Goal: Manage account settings

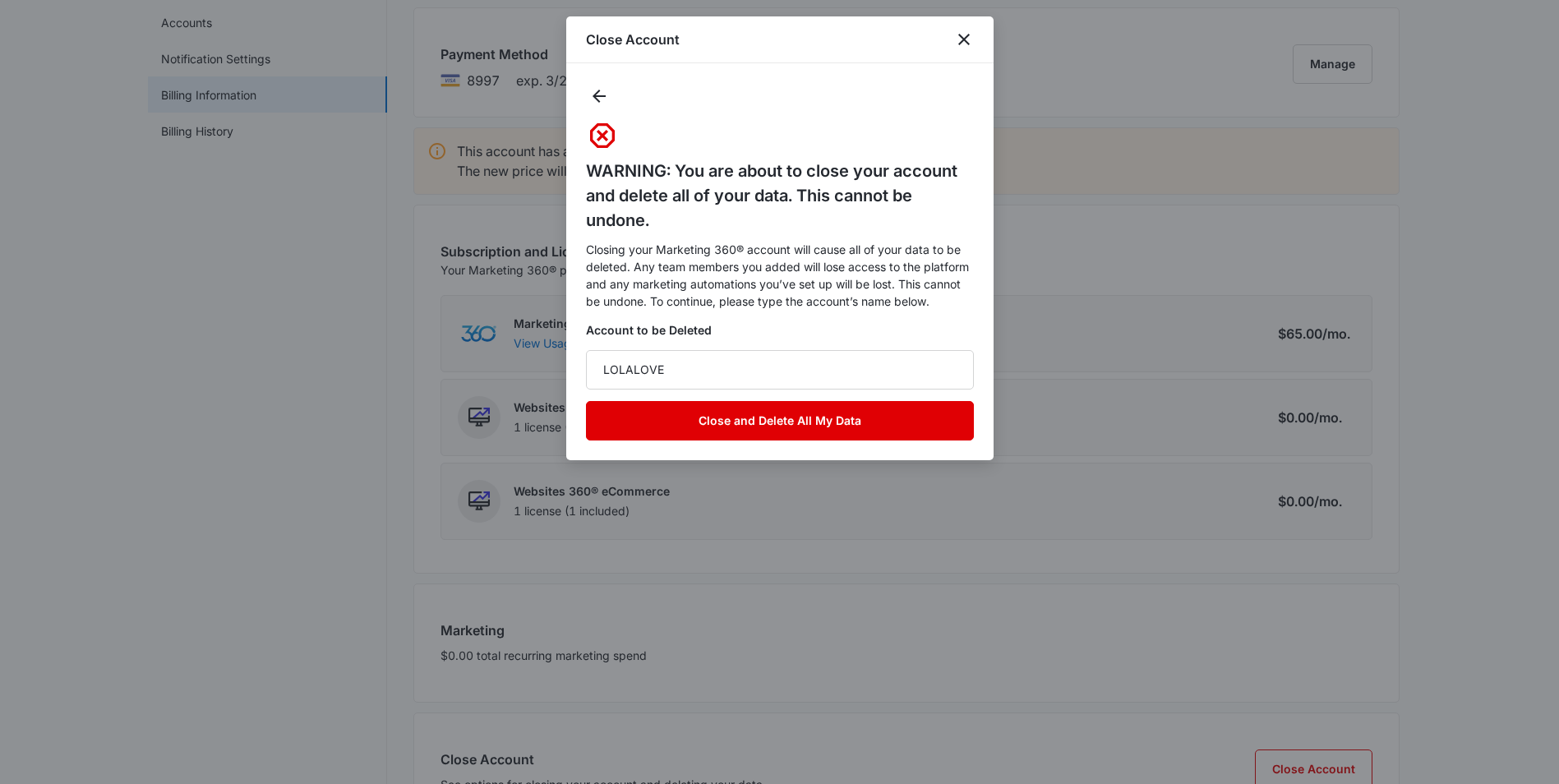
click at [780, 411] on button "Close and Delete All My Data" at bounding box center [780, 419] width 388 height 39
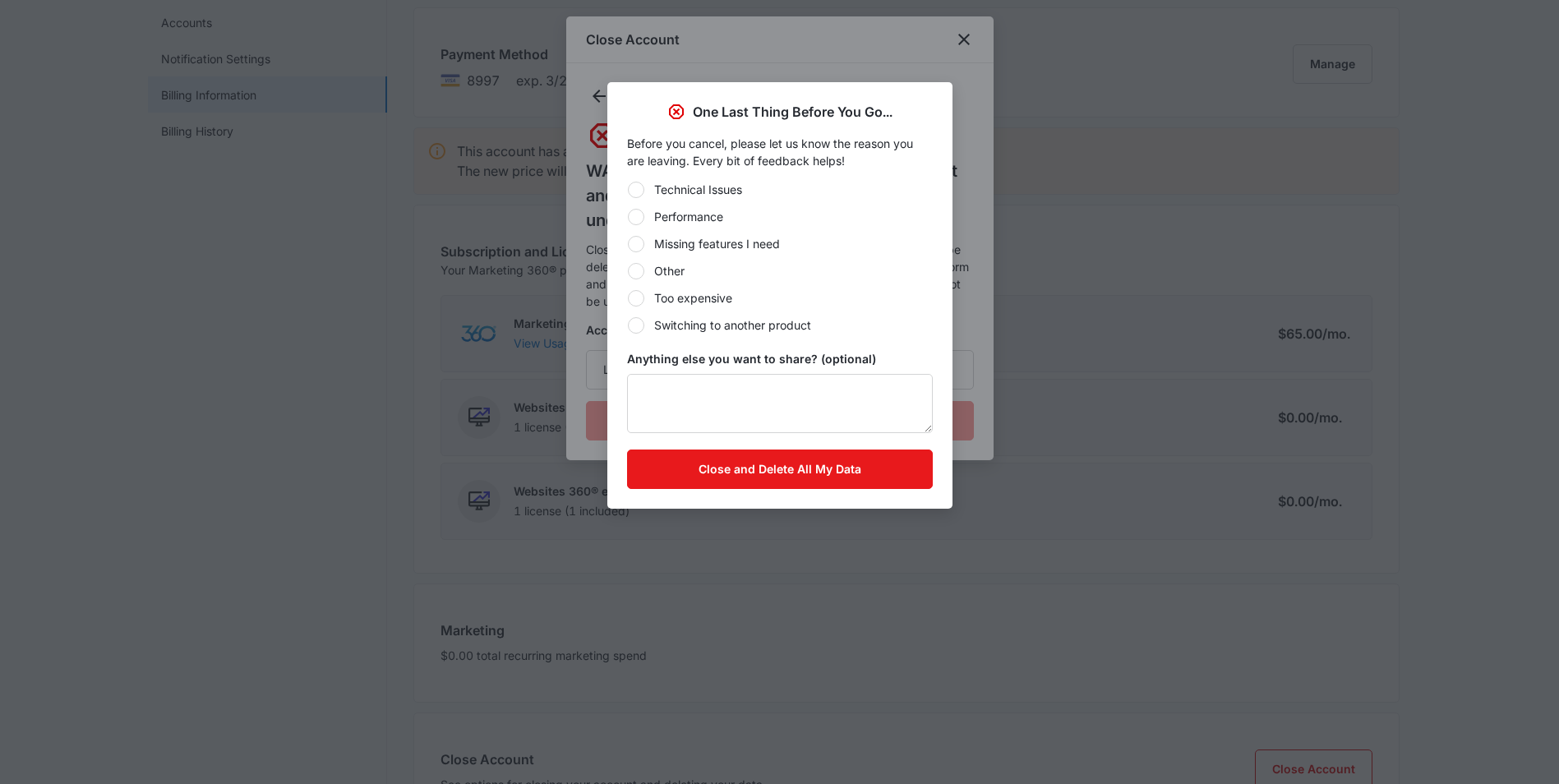
click at [642, 270] on div at bounding box center [636, 271] width 16 height 16
click at [628, 271] on input "Other" at bounding box center [627, 271] width 1 height 1
radio input "true"
click at [673, 387] on textarea "Anything else you want to share? (optional)" at bounding box center [780, 402] width 306 height 59
type textarea "x"
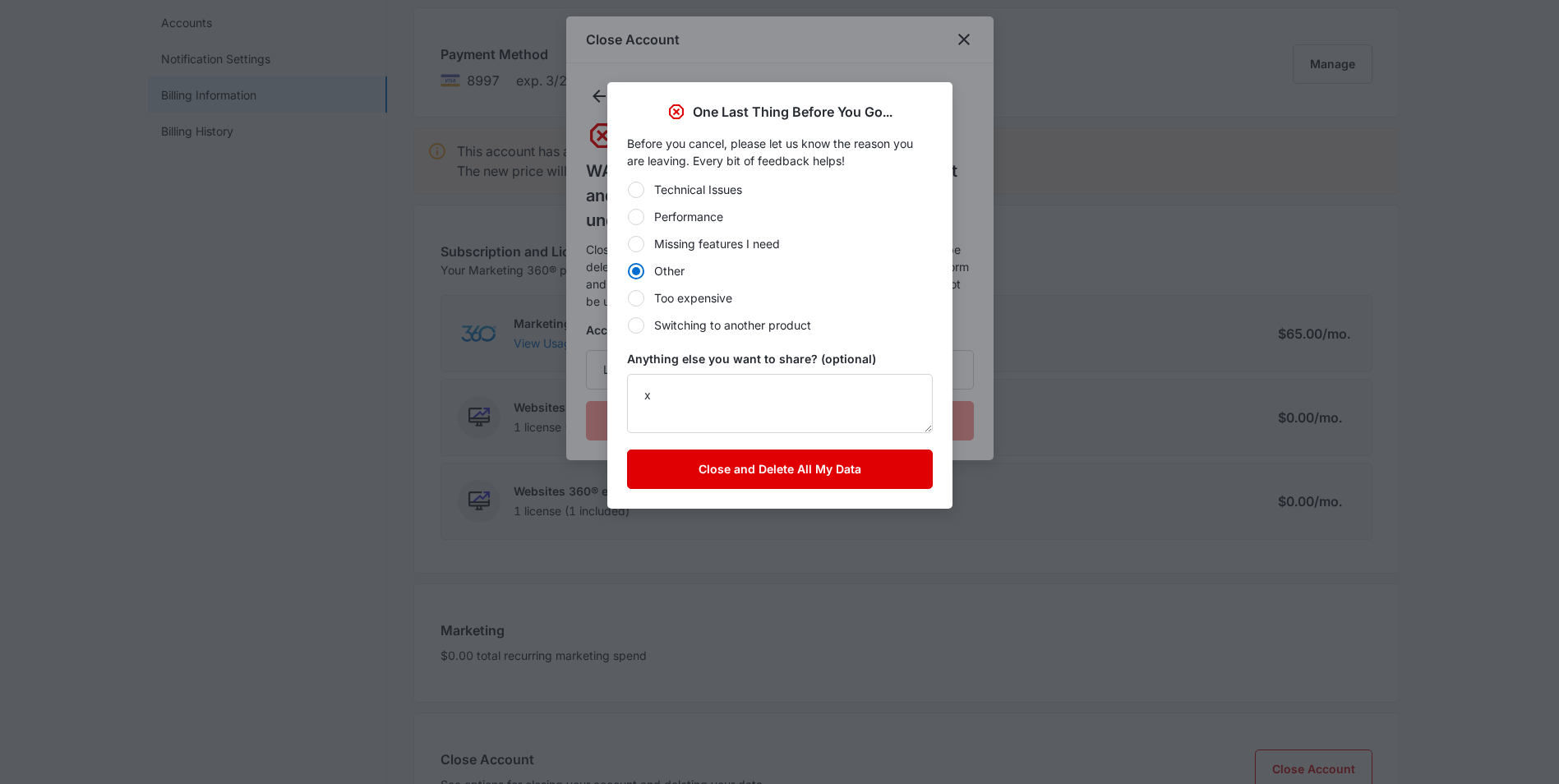
click at [784, 448] on form "Technical Issues Performance Missing features I need Other Too expensive Switch…" at bounding box center [780, 335] width 306 height 308
click at [792, 461] on button "Close and Delete All My Data" at bounding box center [780, 468] width 306 height 39
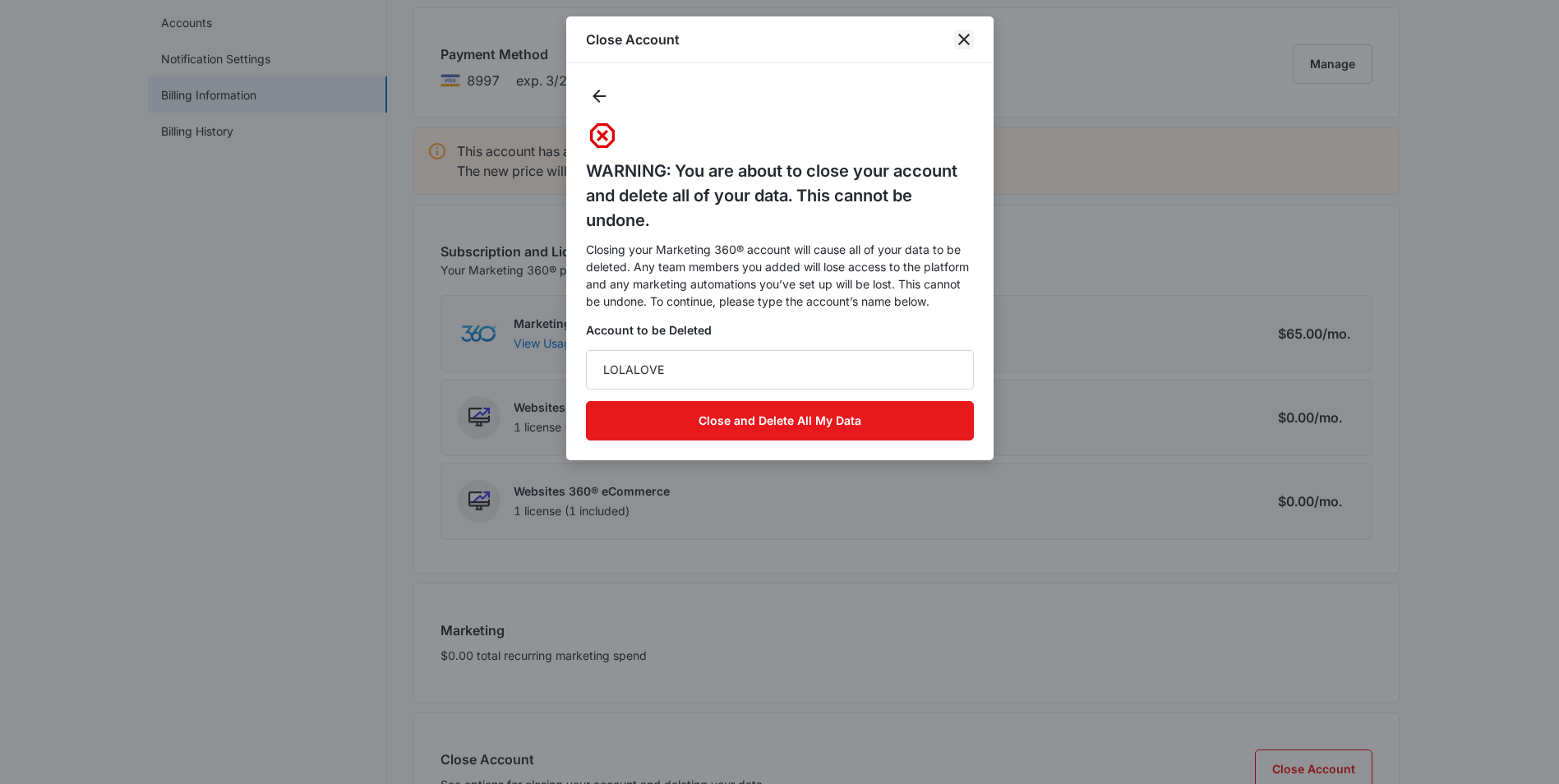
click at [968, 33] on icon "close" at bounding box center [964, 40] width 20 height 20
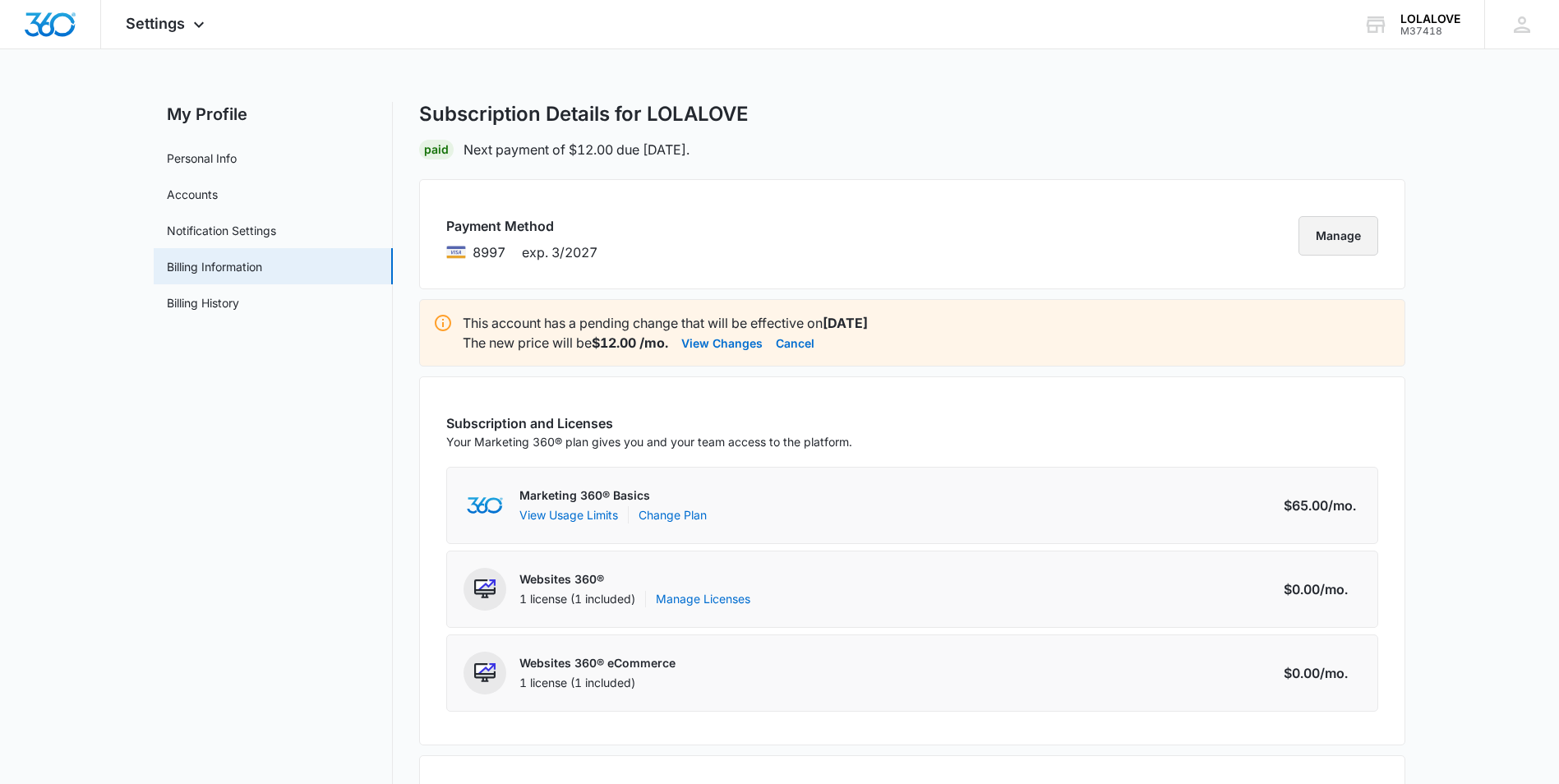
click at [1349, 227] on button "Manage" at bounding box center [1338, 235] width 80 height 39
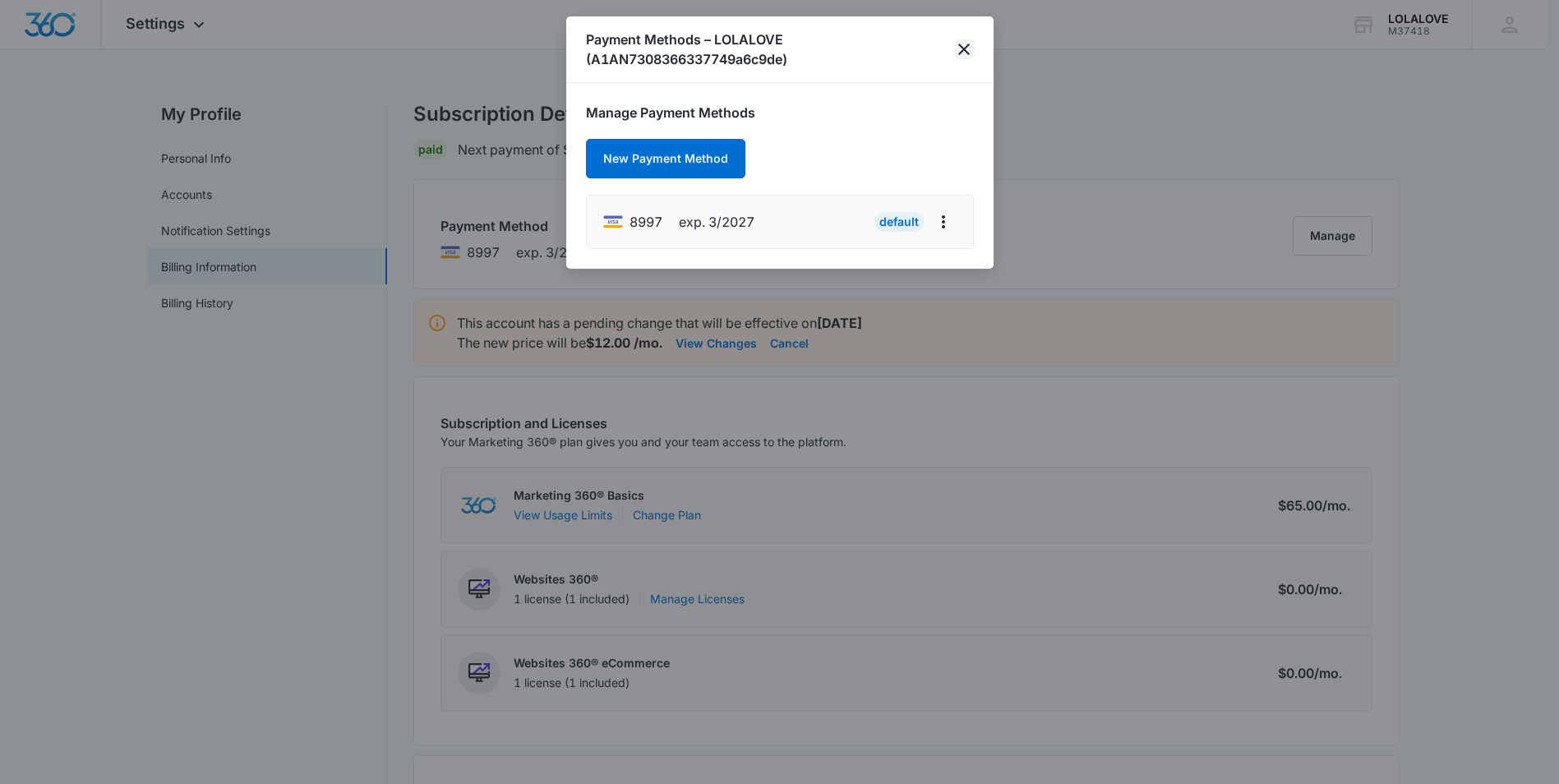
click at [955, 48] on icon "close" at bounding box center [964, 49] width 20 height 20
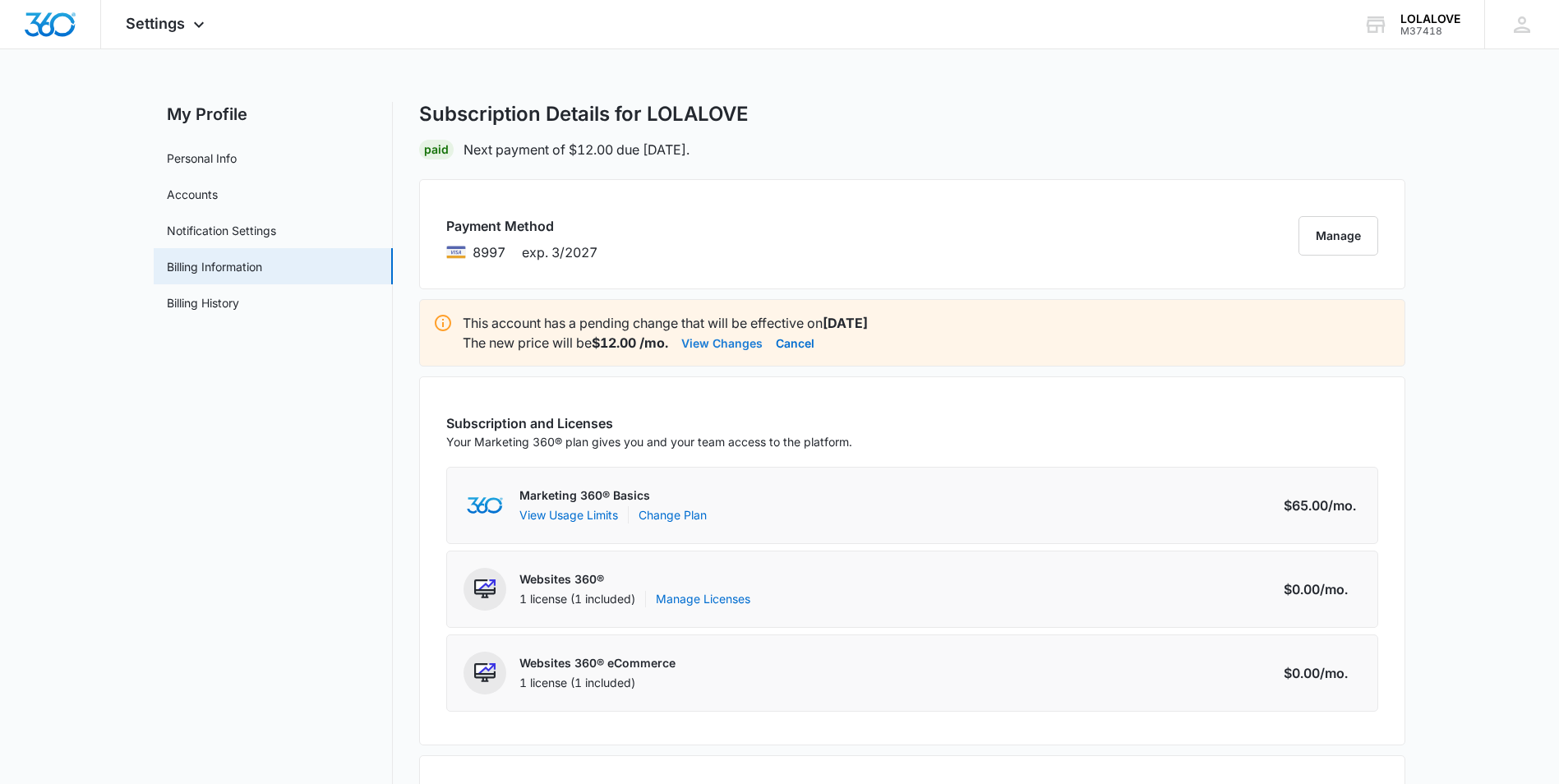
click at [749, 343] on button "View Changes" at bounding box center [722, 343] width 81 height 20
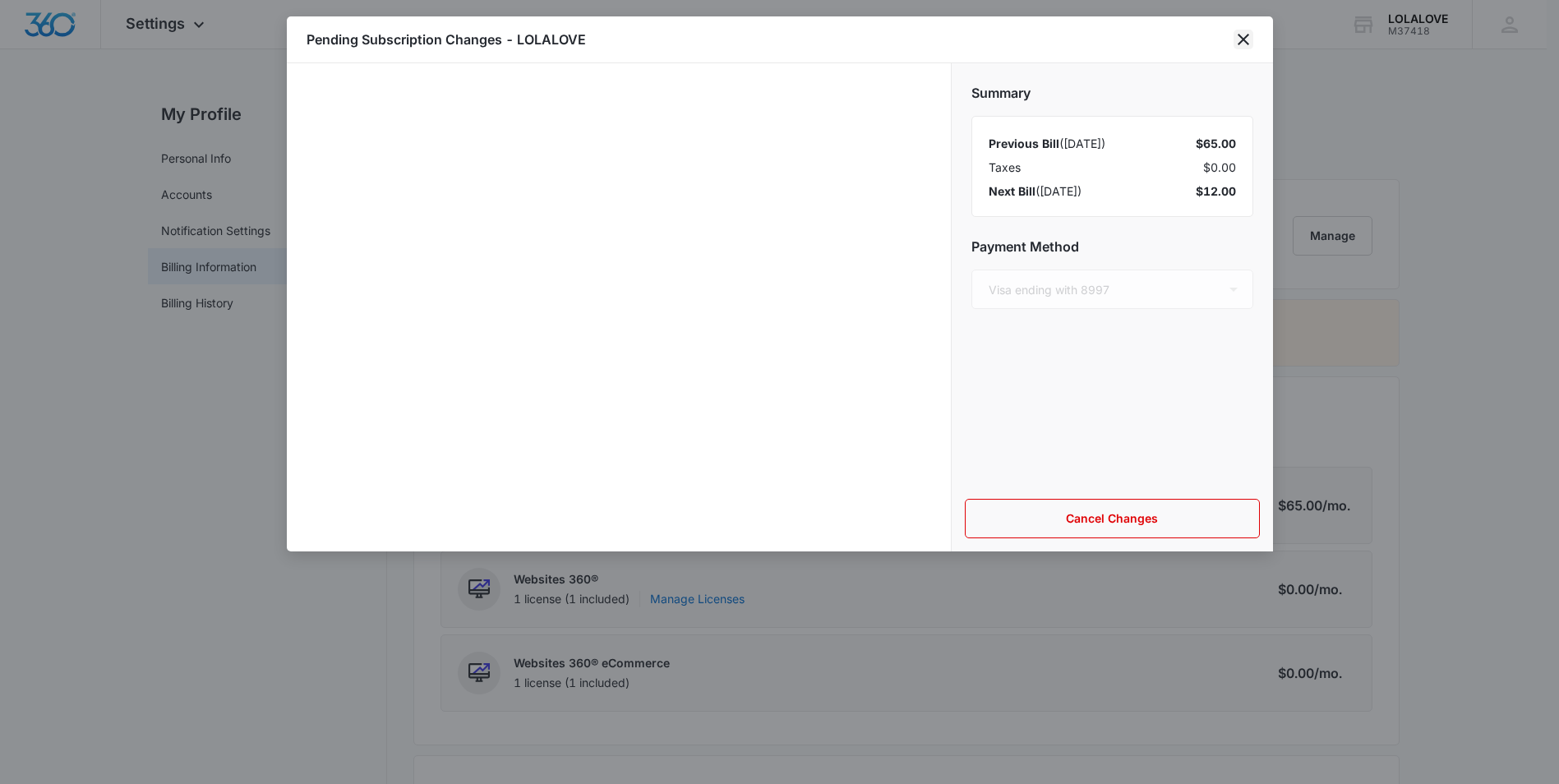
click at [1241, 39] on icon "close" at bounding box center [1243, 40] width 20 height 20
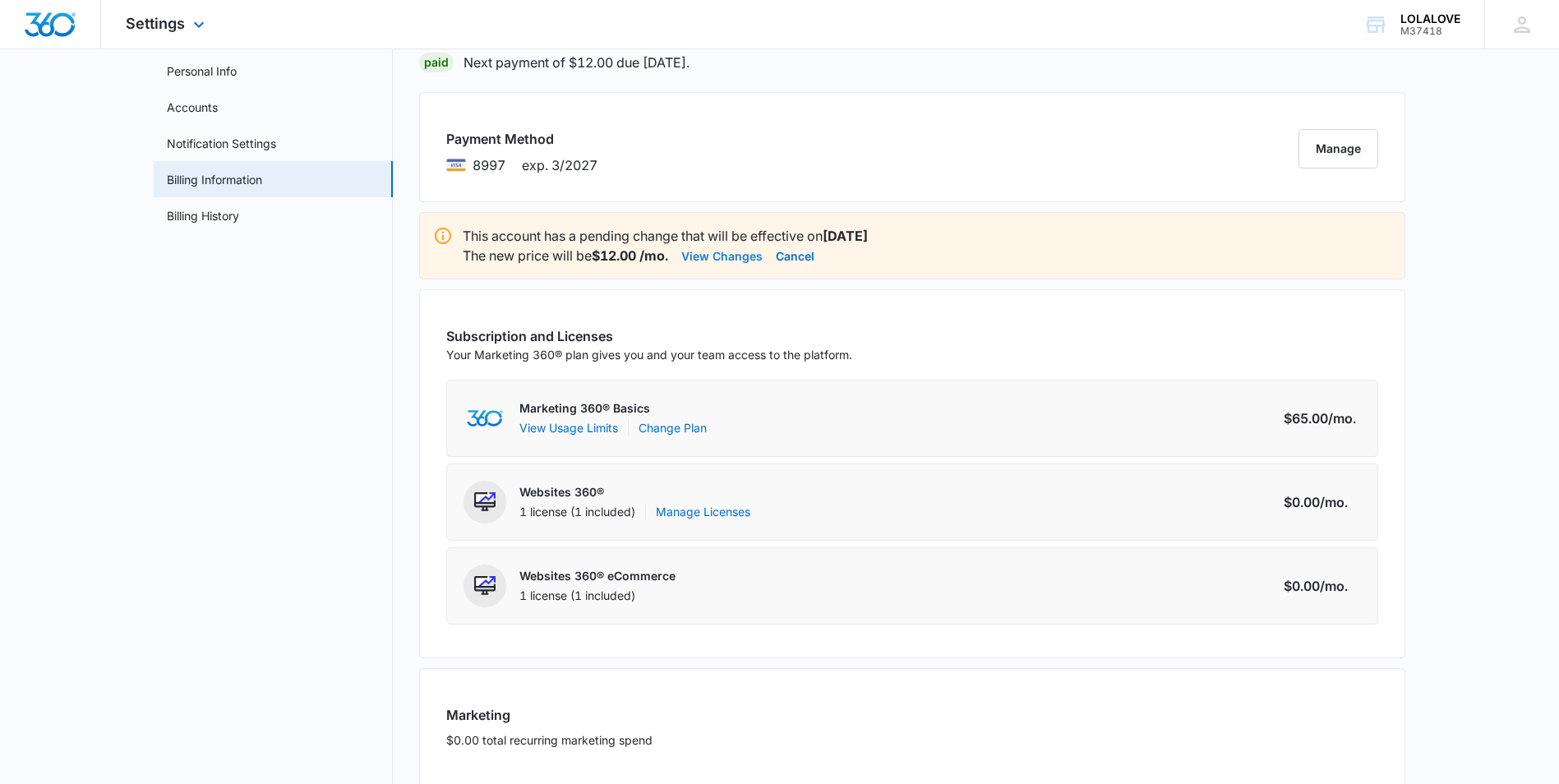
scroll to position [82, 0]
